Goal: Information Seeking & Learning: Check status

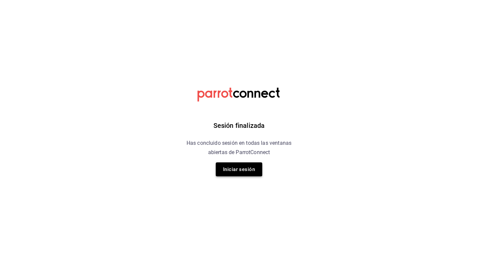
click at [241, 168] on button "Iniciar sesión" at bounding box center [239, 169] width 46 height 14
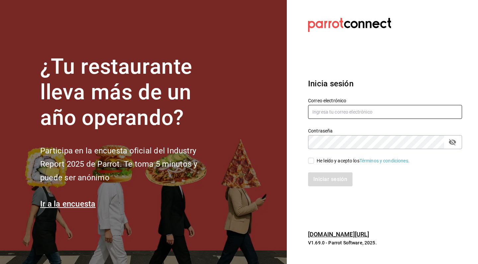
type input "felnajera@gmail.com"
click at [309, 165] on div "Iniciar sesión" at bounding box center [381, 175] width 162 height 22
click at [310, 161] on input "He leído y acepto los Términos y condiciones." at bounding box center [311, 161] width 6 height 6
checkbox input "true"
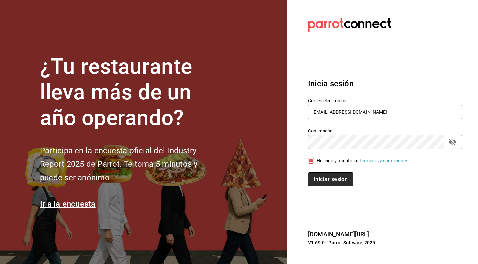
click at [315, 183] on button "Iniciar sesión" at bounding box center [330, 179] width 45 height 14
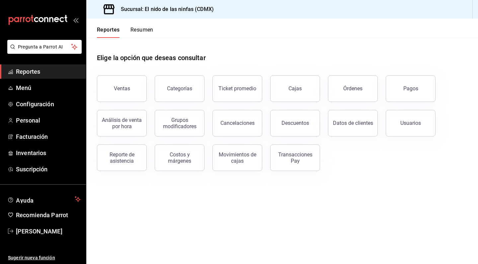
click at [27, 74] on span "Reportes" at bounding box center [48, 71] width 65 height 9
click at [23, 119] on span "Personal" at bounding box center [48, 120] width 65 height 9
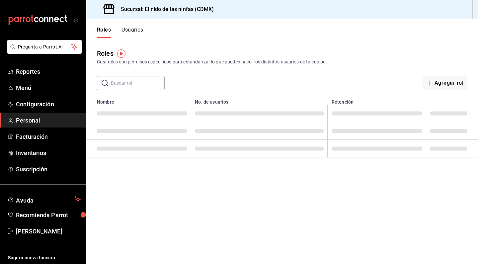
click at [133, 31] on button "Usuarios" at bounding box center [132, 32] width 22 height 11
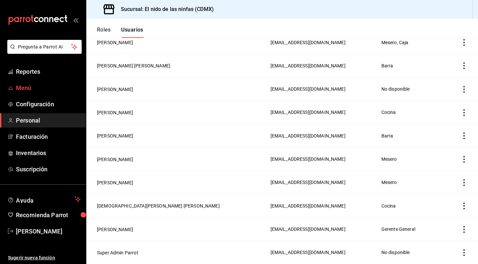
scroll to position [377, 0]
click at [26, 72] on span "Reportes" at bounding box center [48, 71] width 65 height 9
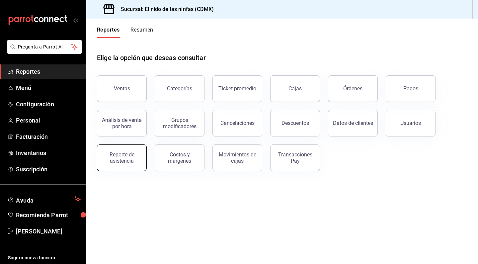
click at [124, 151] on button "Reporte de asistencia" at bounding box center [122, 157] width 50 height 27
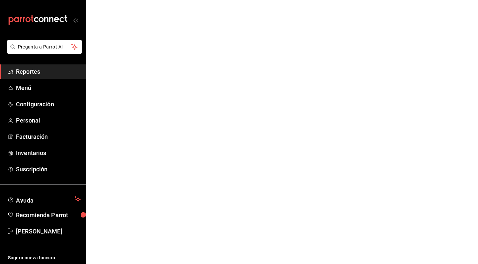
click at [39, 73] on span "Reportes" at bounding box center [48, 71] width 65 height 9
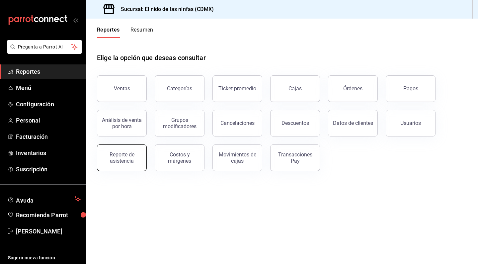
click at [125, 161] on div "Reporte de asistencia" at bounding box center [121, 157] width 41 height 13
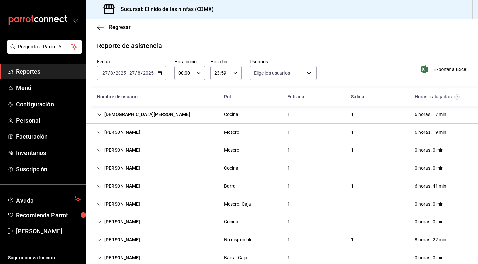
type input "f173dc28-cd37-4426-b6e2-67a35de93594,13bcedf5-9fb9-4363-bb34-efa653aac1fb,0a498…"
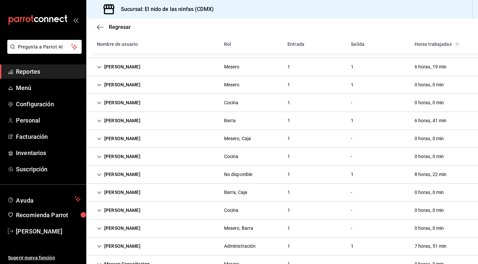
click at [98, 248] on icon "Cell" at bounding box center [99, 246] width 5 height 5
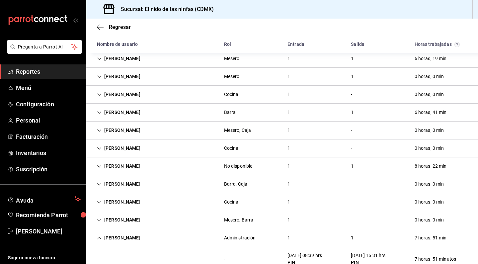
scroll to position [78, 0]
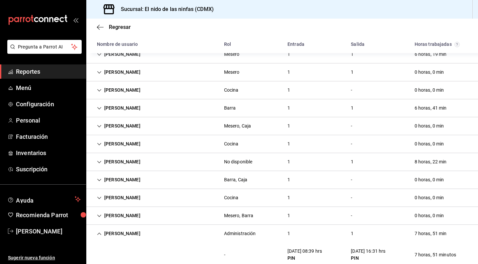
click at [99, 127] on icon "Cell" at bounding box center [99, 126] width 4 height 2
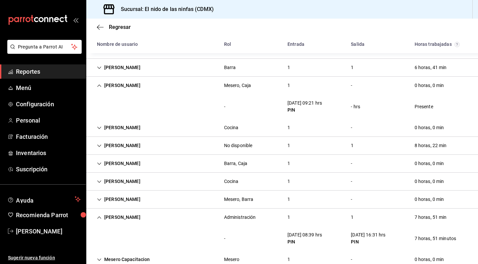
scroll to position [121, 0]
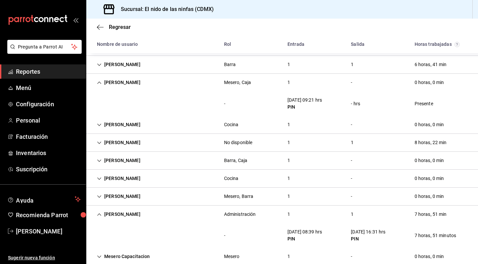
click at [100, 125] on icon "Cell" at bounding box center [99, 124] width 4 height 2
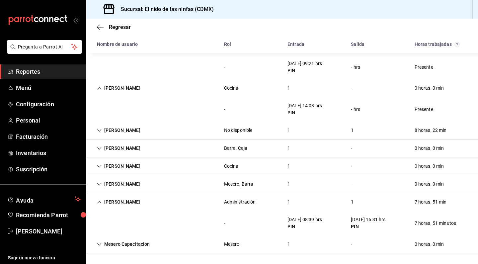
scroll to position [0, 0]
click at [101, 149] on icon "Cell" at bounding box center [99, 148] width 5 height 5
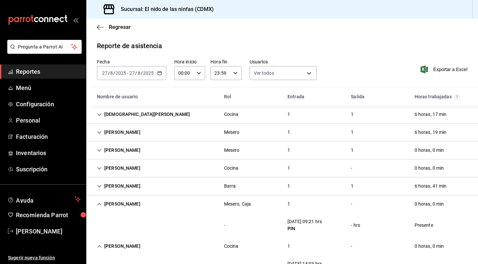
click at [35, 71] on span "Reportes" at bounding box center [48, 71] width 65 height 9
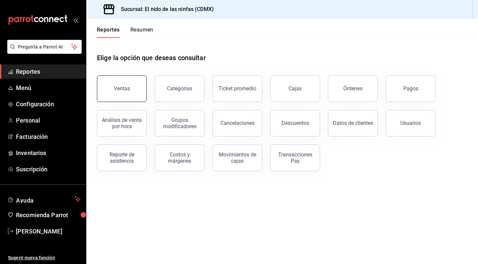
click at [126, 90] on div "Ventas" at bounding box center [122, 88] width 16 height 6
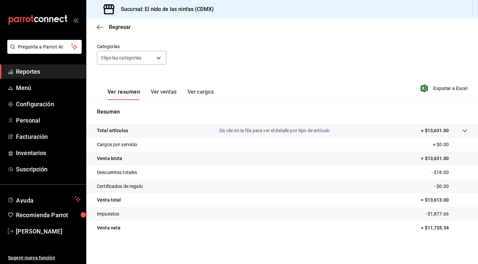
scroll to position [54, 0]
click at [107, 156] on p "Venta bruta" at bounding box center [109, 158] width 25 height 7
click at [107, 171] on p "Descuentos totales" at bounding box center [117, 172] width 40 height 7
click at [109, 191] on tr "Certificados de regalo - $0.00" at bounding box center [282, 186] width 392 height 14
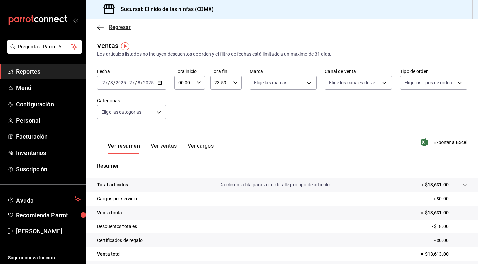
scroll to position [0, 0]
click at [99, 28] on icon "button" at bounding box center [100, 27] width 7 height 6
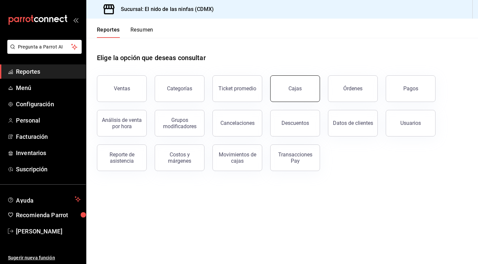
click at [297, 92] on button "Cajas" at bounding box center [295, 88] width 50 height 27
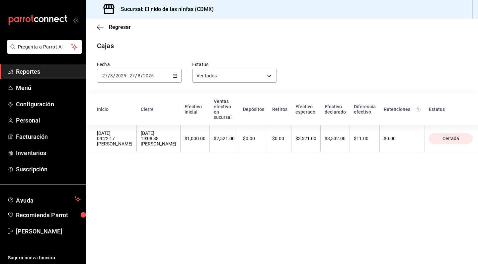
click at [144, 73] on input "2025" at bounding box center [148, 75] width 11 height 5
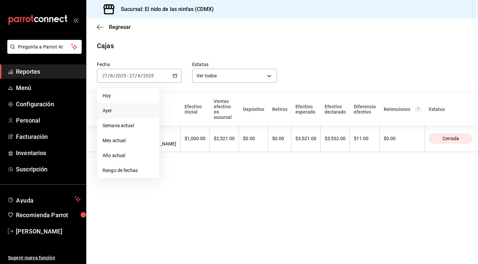
click at [129, 116] on li "Ayer" at bounding box center [128, 110] width 62 height 15
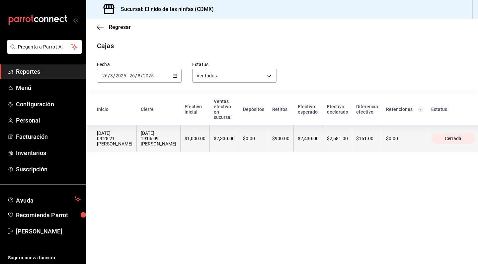
click at [447, 142] on th "Cerrada" at bounding box center [456, 138] width 59 height 27
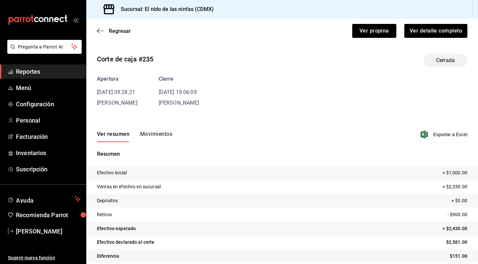
click at [155, 135] on button "Movimientos" at bounding box center [156, 136] width 32 height 11
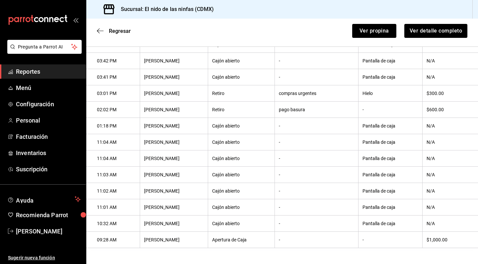
click at [27, 69] on span "Reportes" at bounding box center [48, 71] width 65 height 9
